Goal: Information Seeking & Learning: Understand process/instructions

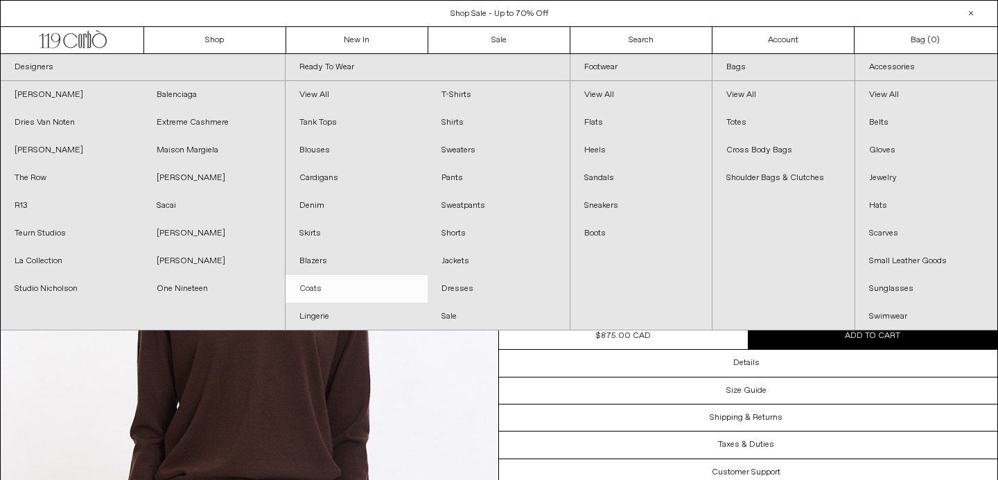
click at [313, 295] on link "Coats" at bounding box center [357, 289] width 142 height 28
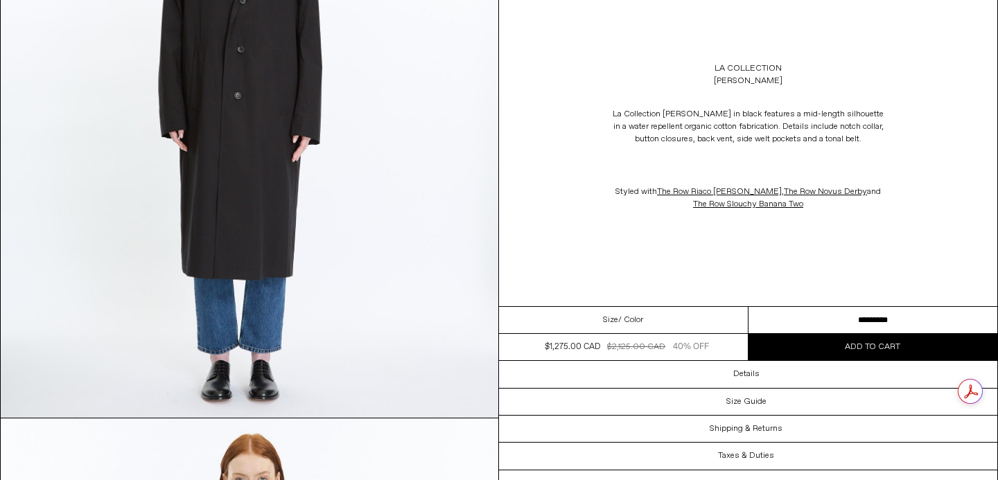
scroll to position [302, 0]
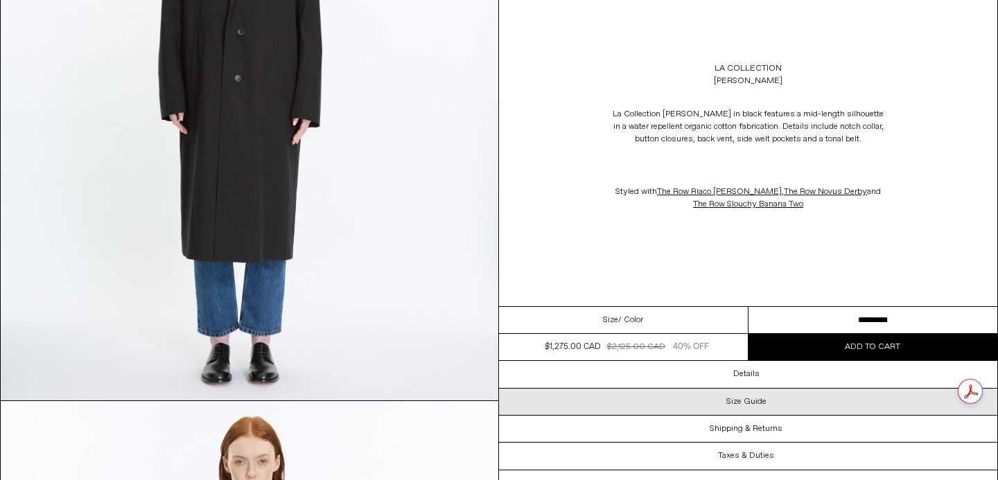
click at [652, 399] on div "Size Guide" at bounding box center [748, 402] width 498 height 26
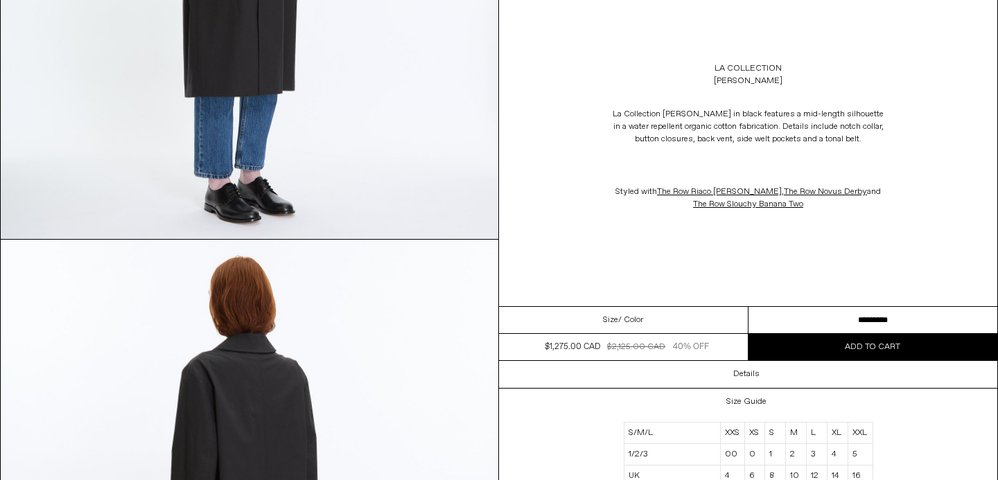
scroll to position [1416, 0]
